Goal: Task Accomplishment & Management: Complete application form

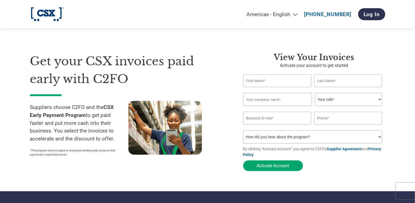
click at [257, 82] on input "text" at bounding box center [277, 80] width 68 height 13
type input "[PERSON_NAME]"
type input "Madden"
type input "GoNetspeed"
click at [330, 97] on select "Your role* CFO Controller Credit Manager Finance Director Treasurer CEO Preside…" at bounding box center [348, 99] width 67 height 13
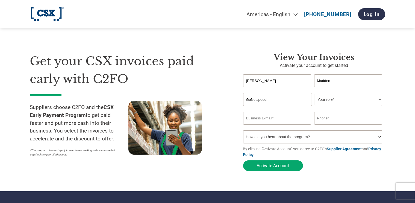
select select "OTHER"
click at [315, 93] on select "Your role* CFO Controller Credit Manager Finance Director Treasurer CEO Preside…" at bounding box center [348, 99] width 67 height 13
click at [288, 119] on input "email" at bounding box center [277, 118] width 68 height 13
click at [290, 118] on input "[PERSON_NAME].[PERSON_NAME]@gonetspeed,coimn" at bounding box center [277, 118] width 68 height 13
type input "[PERSON_NAME][EMAIL_ADDRESS][PERSON_NAME][DOMAIN_NAME]"
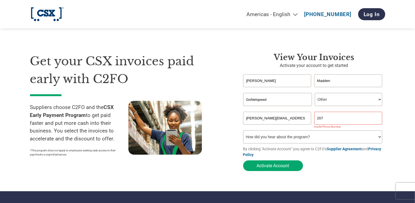
click at [337, 119] on input "207" at bounding box center [348, 118] width 68 height 13
paste input "-688-8853"
type input "[PHONE_NUMBER]"
click at [298, 140] on select "How did you hear about the program? Received a letter Email Social Media Online…" at bounding box center [312, 136] width 139 height 13
select select "Email"
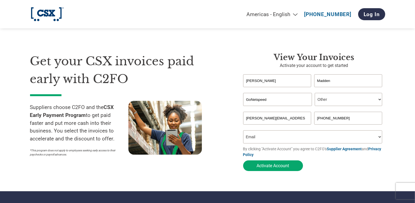
click at [243, 131] on select "How did you hear about the program? Received a letter Email Social Media Online…" at bounding box center [312, 136] width 139 height 13
click at [273, 166] on button "Activate Account" at bounding box center [273, 165] width 60 height 11
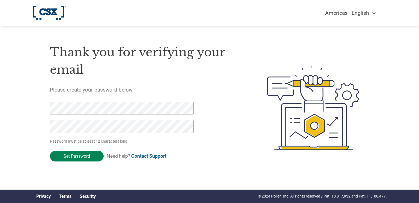
click at [72, 159] on input "Set Password" at bounding box center [77, 156] width 54 height 11
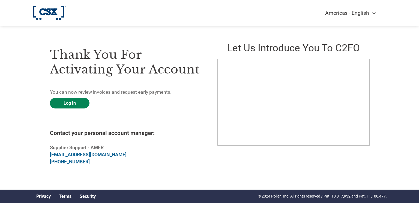
click at [67, 105] on link "Log In" at bounding box center [70, 103] width 40 height 11
